Goal: Navigation & Orientation: Find specific page/section

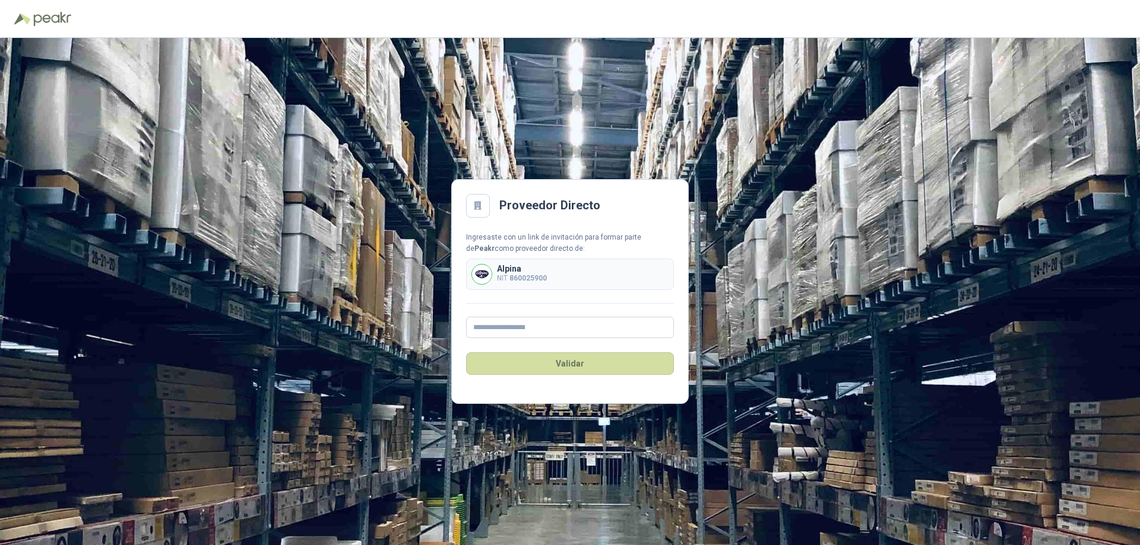
click at [669, 328] on span at bounding box center [666, 327] width 9 height 9
type input "**********"
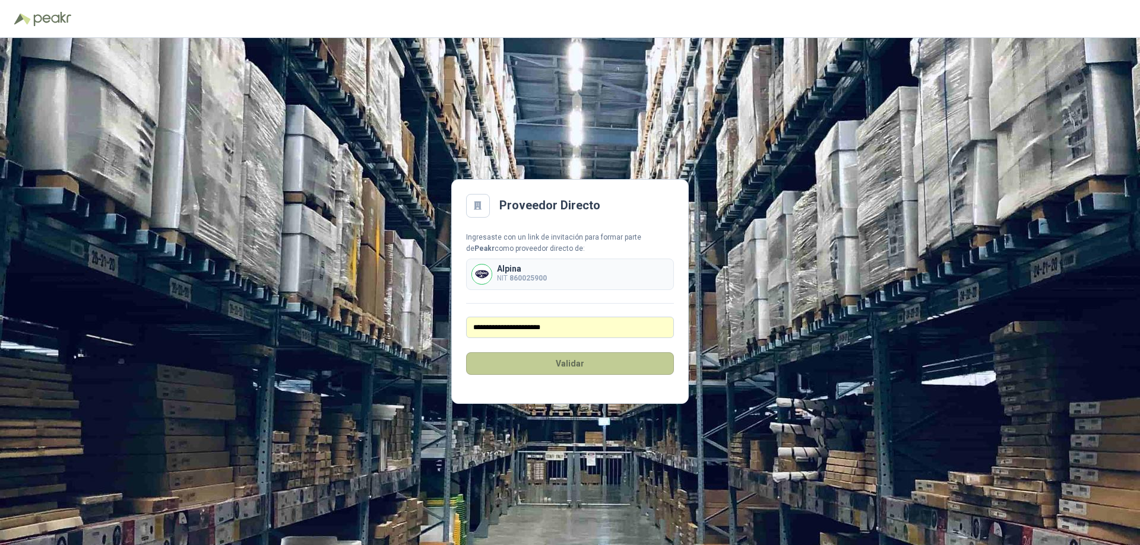
click at [619, 368] on button "Validar" at bounding box center [570, 364] width 208 height 23
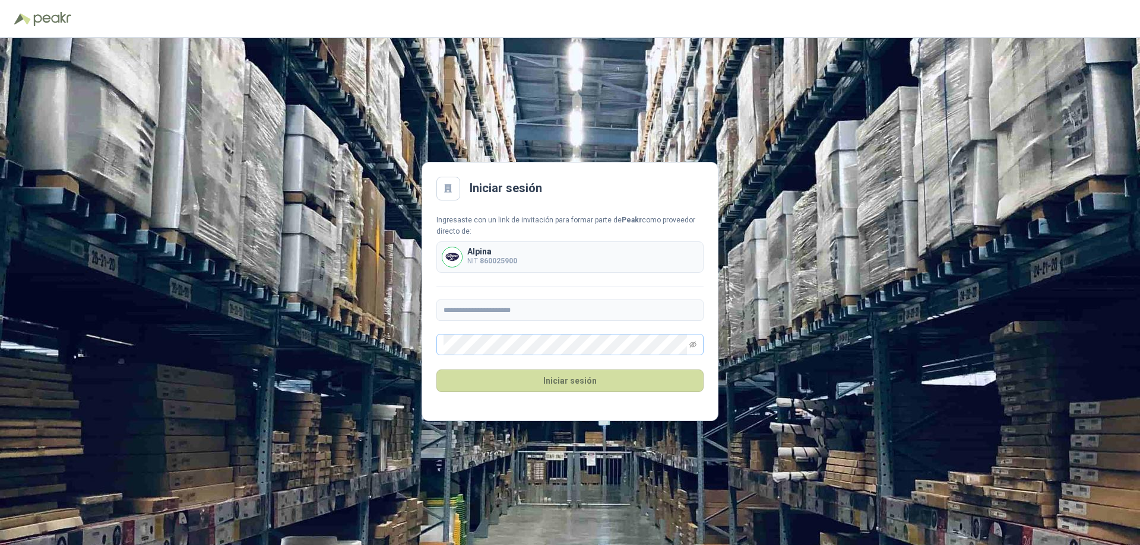
click at [681, 347] on span at bounding box center [679, 344] width 9 height 9
click at [604, 383] on button "Iniciar sesión" at bounding box center [569, 381] width 267 height 23
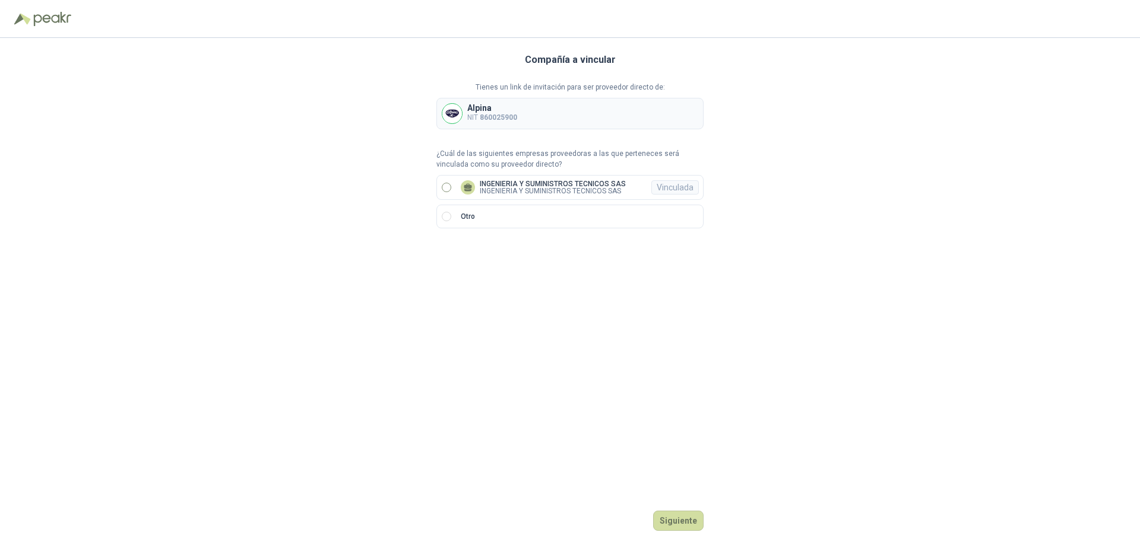
click at [451, 183] on label "INGENIERIA Y SUMINISTROS TECNICOS SAS INGENIERIA Y SUMINISTROS TECNICOS SAS Vin…" at bounding box center [569, 187] width 267 height 25
click at [684, 528] on button "Ingresar" at bounding box center [679, 521] width 47 height 20
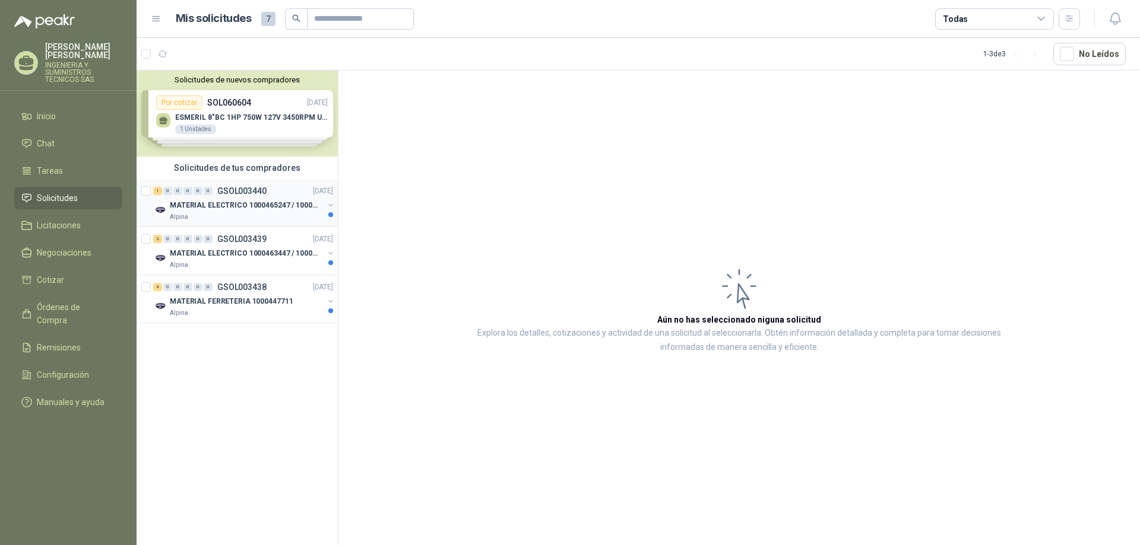
click at [238, 200] on p "MATERIAL ELECTRICO 1000465247 / 1000466995" at bounding box center [244, 205] width 148 height 11
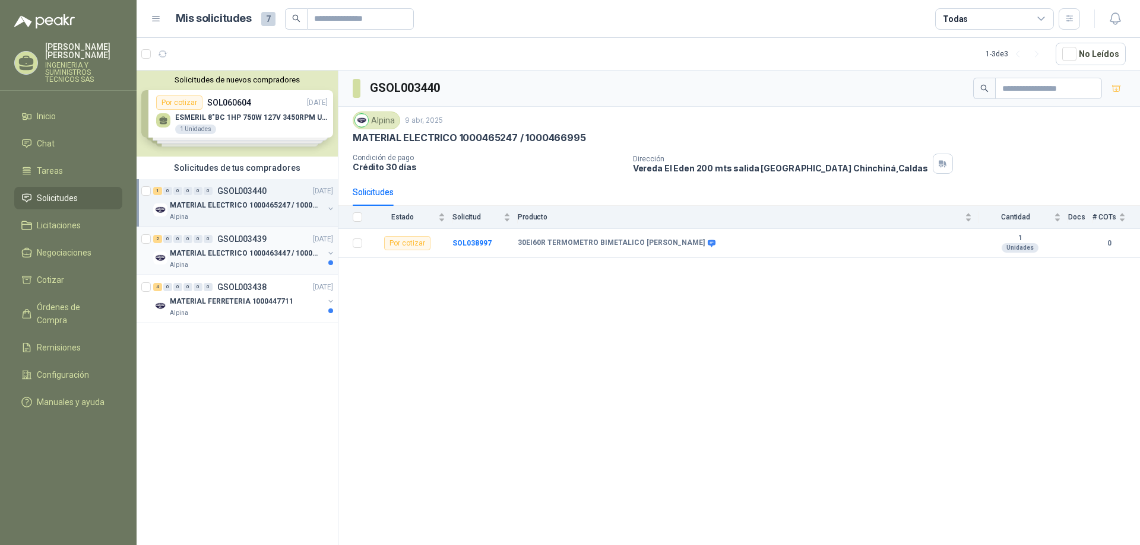
click at [235, 256] on p "MATERIAL ELECTRICO 1000463447 / 1000465800" at bounding box center [244, 253] width 148 height 11
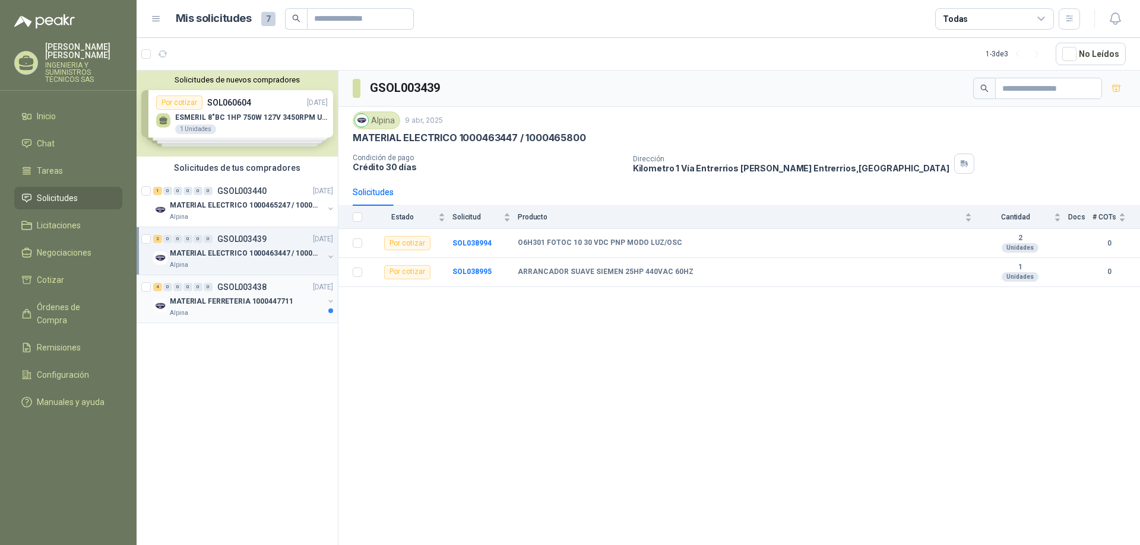
click at [241, 293] on div "4 0 0 0 0 0 GSOL003438 [DATE]" at bounding box center [244, 287] width 182 height 14
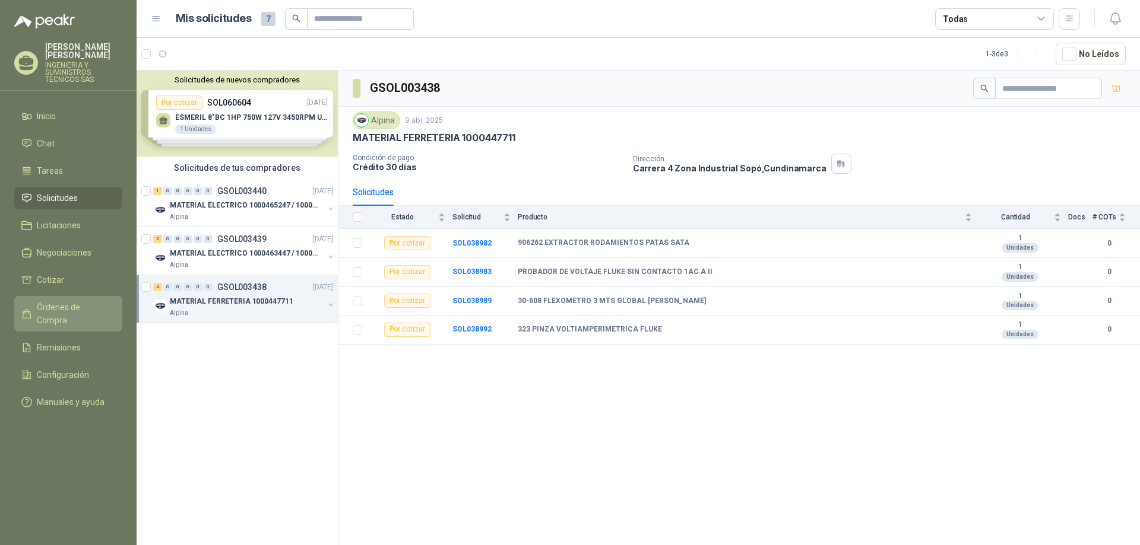
click at [94, 301] on span "Órdenes de Compra" at bounding box center [74, 314] width 74 height 26
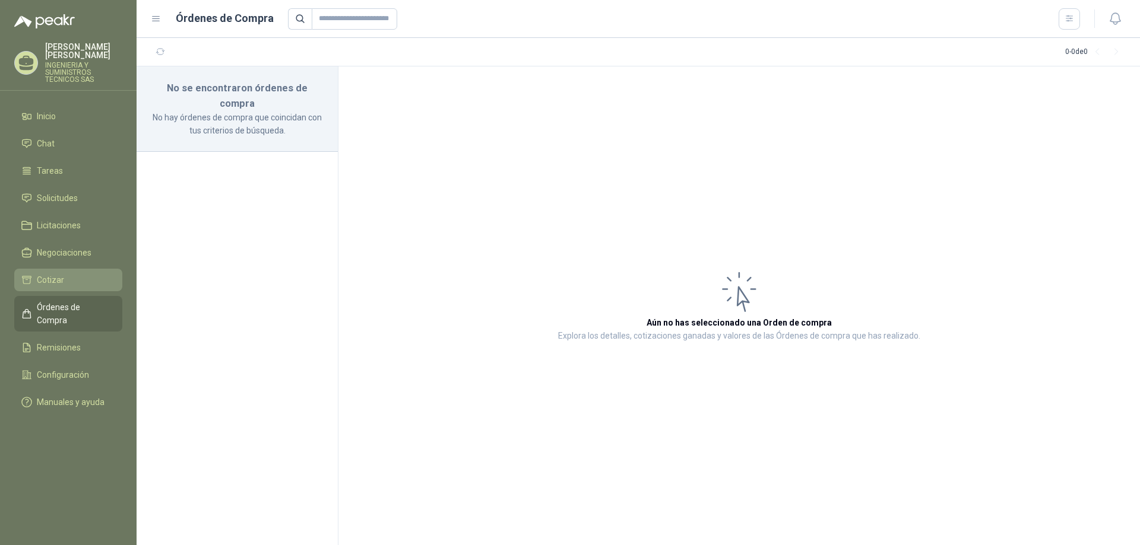
click at [26, 269] on link "Cotizar" at bounding box center [68, 280] width 108 height 23
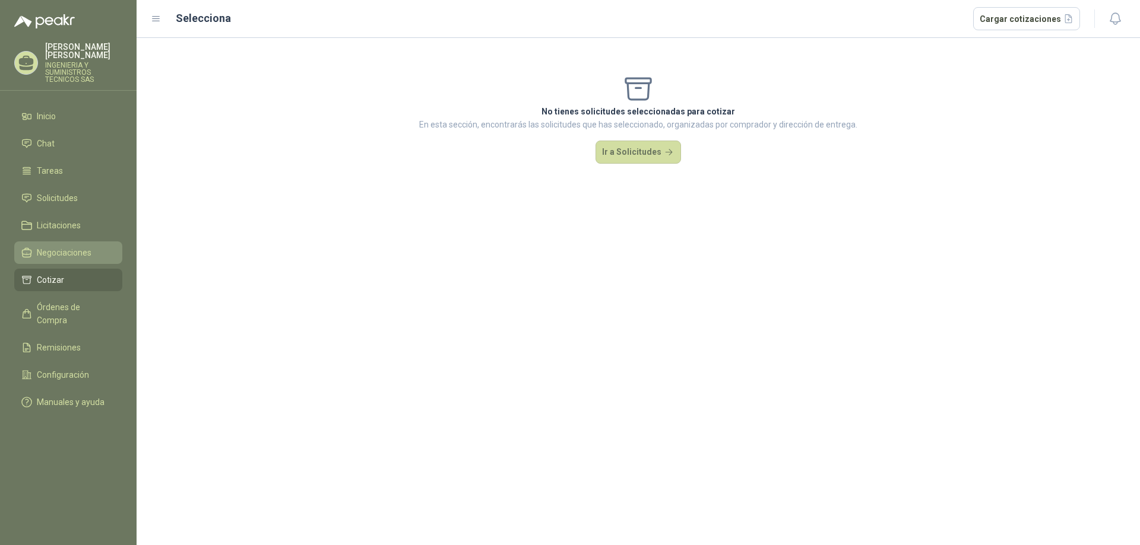
click at [59, 246] on span "Negociaciones" at bounding box center [64, 252] width 55 height 13
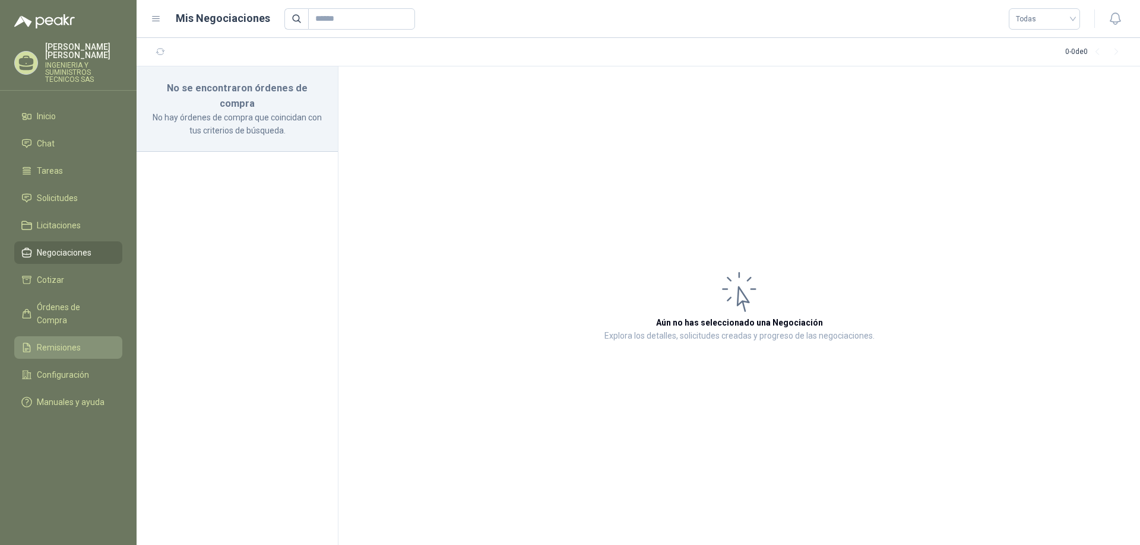
click at [63, 341] on span "Remisiones" at bounding box center [59, 347] width 44 height 13
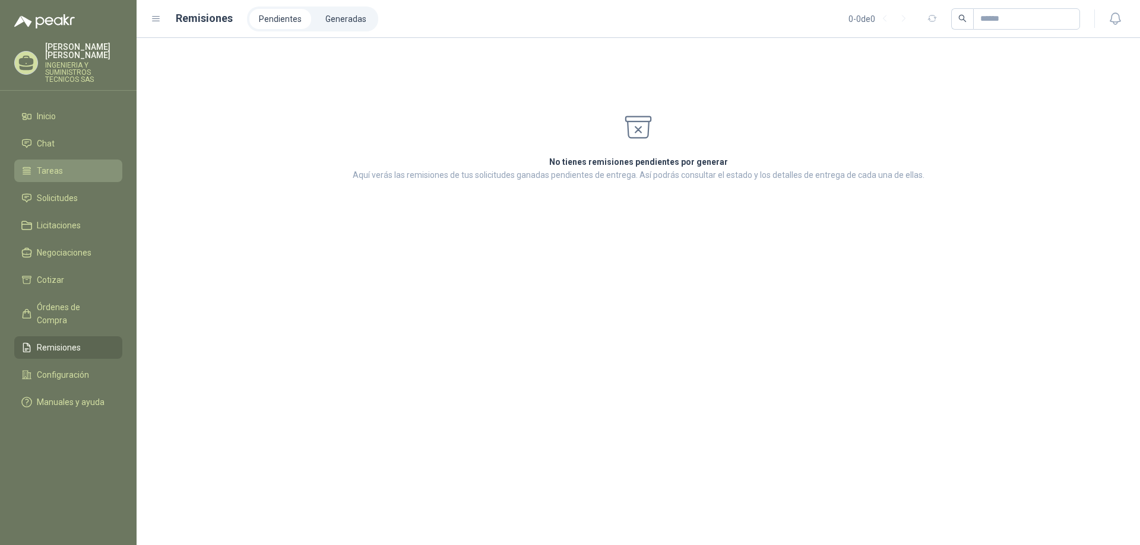
click at [44, 164] on span "Tareas" at bounding box center [50, 170] width 26 height 13
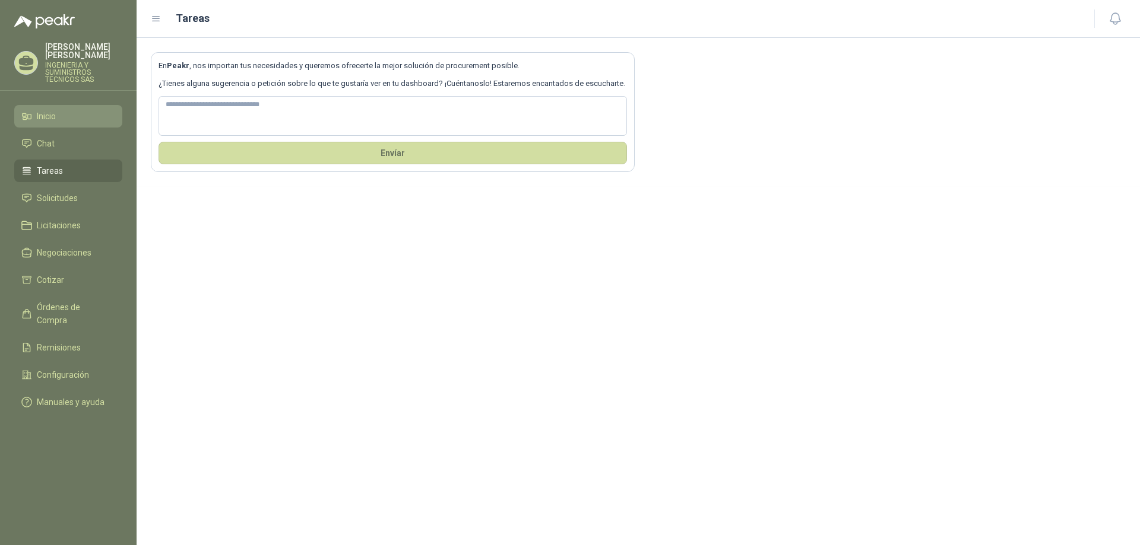
click at [55, 110] on span "Inicio" at bounding box center [46, 116] width 19 height 13
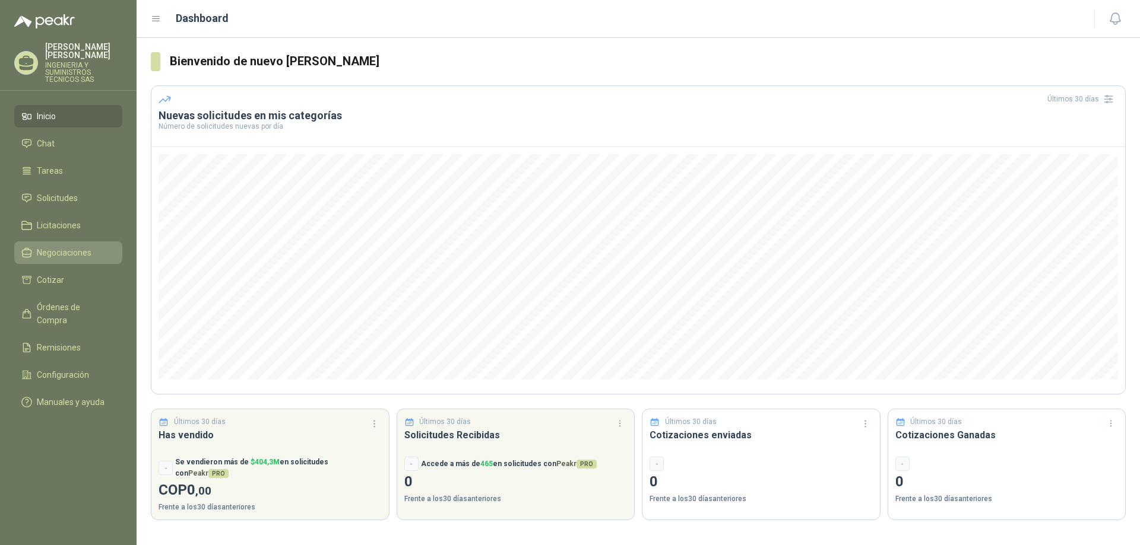
click at [62, 248] on span "Negociaciones" at bounding box center [64, 252] width 55 height 13
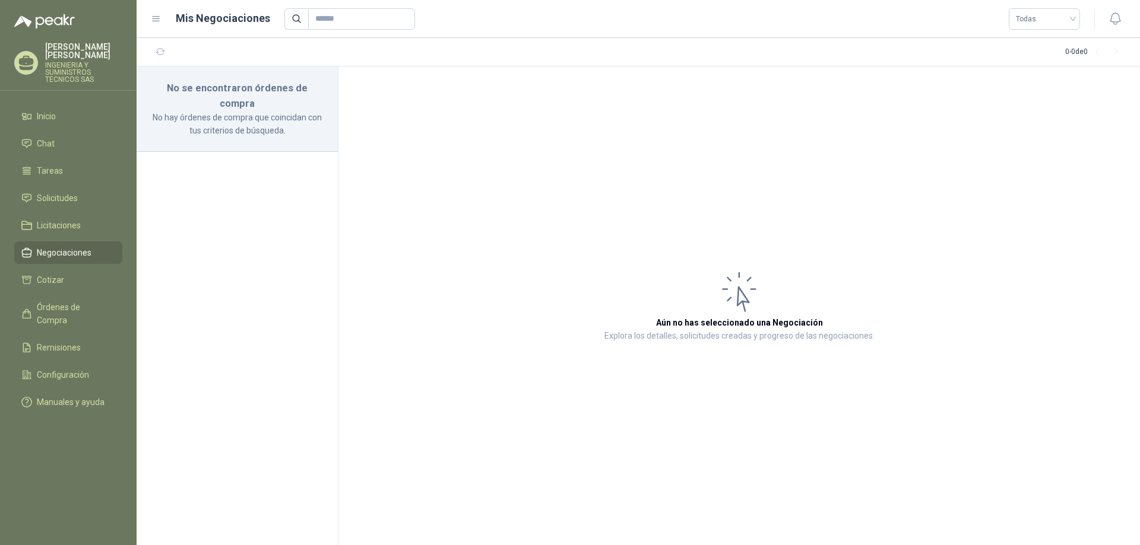
click at [69, 62] on p "INGENIERIA Y SUMINISTROS TECNICOS SAS" at bounding box center [83, 72] width 77 height 21
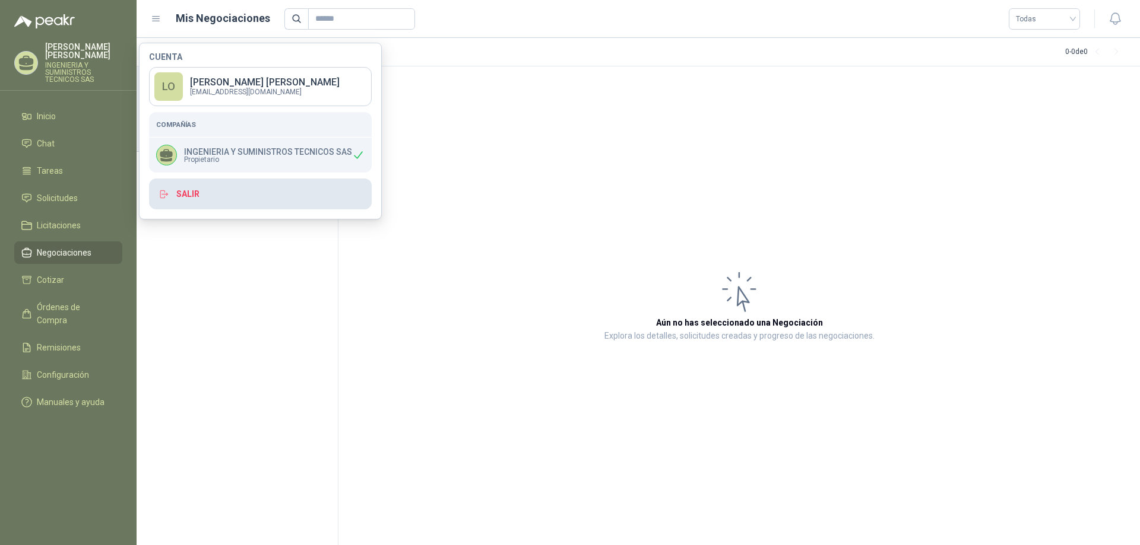
click at [199, 192] on button "Salir" at bounding box center [260, 194] width 223 height 31
